Goal: Task Accomplishment & Management: Complete application form

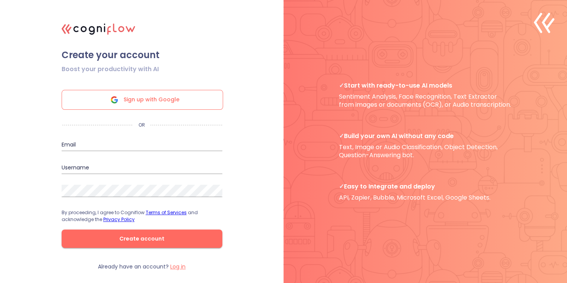
click at [143, 99] on span "Sign up with Google" at bounding box center [152, 99] width 56 height 19
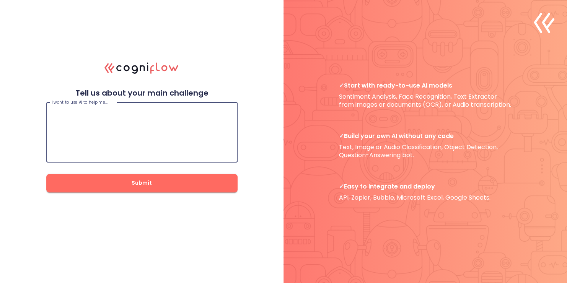
click at [136, 141] on textarea at bounding box center [142, 132] width 180 height 46
paste textarea "[URL][PERSON_NAME][DOMAIN_NAME]"
type textarea "[URL][PERSON_NAME][DOMAIN_NAME]"
click at [106, 150] on textarea at bounding box center [142, 132] width 180 height 46
paste textarea "Loremip dolorsitam consecte a ElitsEdd Eiusmodt i'utl etdolorema. Aliquaeni : A…"
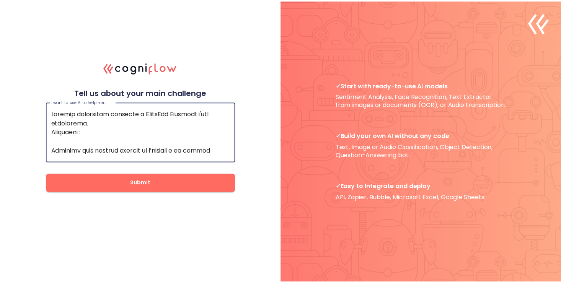
scroll to position [367, 0]
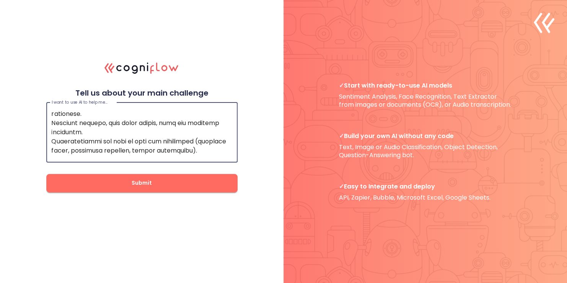
type textarea "Loremip dolorsitam consecte a ElitsEdd Eiusmodt i'utl etdolorema. Aliquaeni : A…"
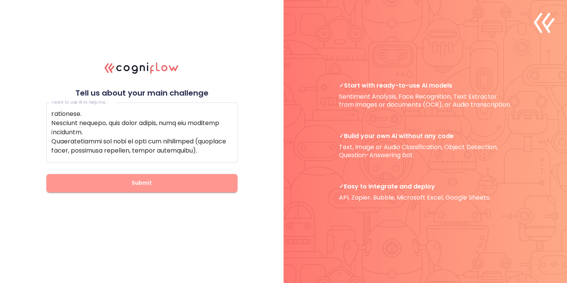
click at [120, 182] on span "Submit" at bounding box center [142, 183] width 167 height 10
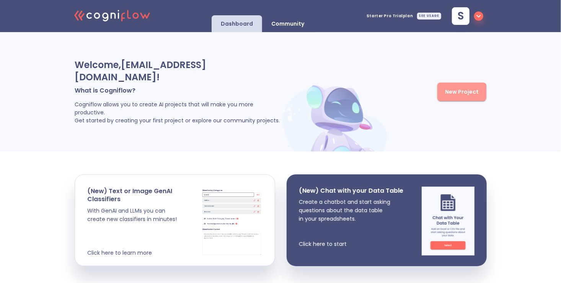
click at [450, 87] on span "New Project" at bounding box center [462, 92] width 34 height 10
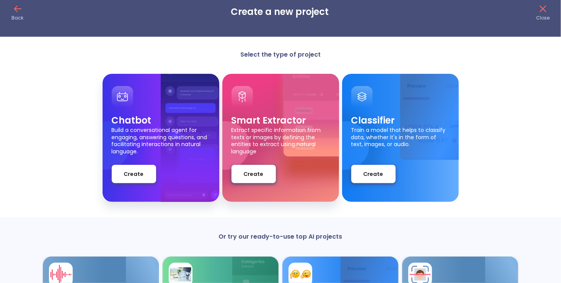
scroll to position [4, 0]
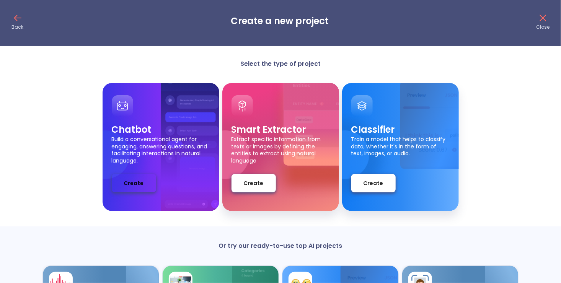
click at [136, 180] on span "Create" at bounding box center [134, 184] width 20 height 10
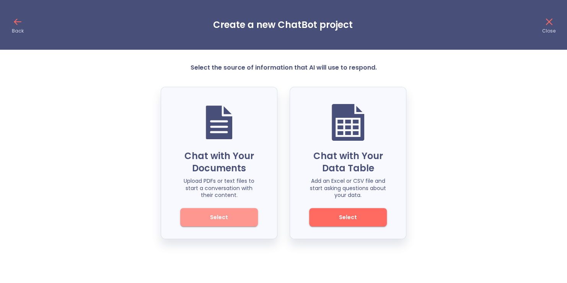
click at [205, 217] on span "Select" at bounding box center [219, 218] width 52 height 10
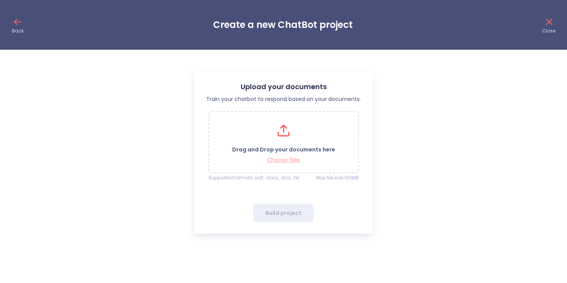
click at [276, 159] on p "Choose files" at bounding box center [283, 159] width 103 height 7
